Goal: Navigation & Orientation: Find specific page/section

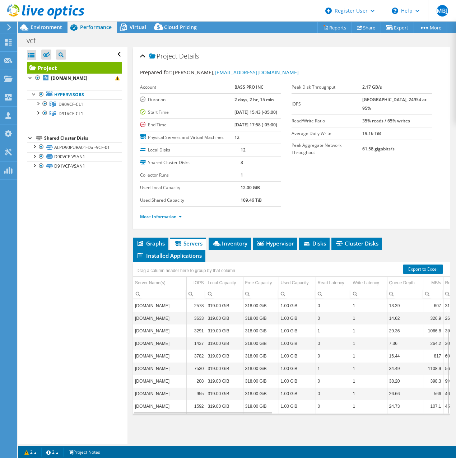
select select "USD"
